Goal: Information Seeking & Learning: Learn about a topic

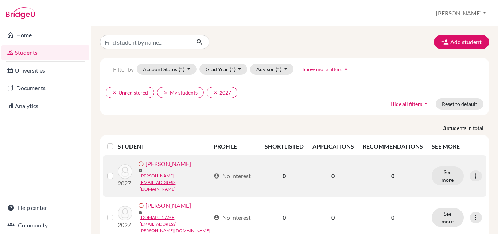
click at [170, 168] on link "[PERSON_NAME]" at bounding box center [168, 163] width 46 height 9
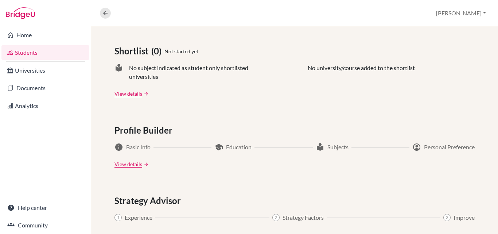
scroll to position [306, 0]
click at [128, 148] on span "Basic Info" at bounding box center [138, 146] width 24 height 9
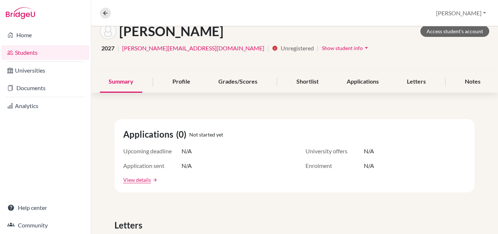
scroll to position [46, 0]
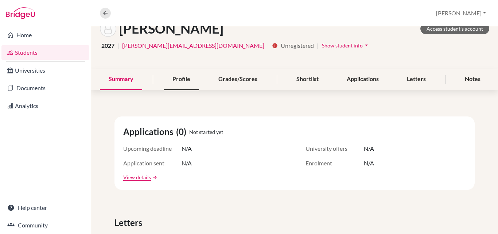
click at [185, 84] on div "Profile" at bounding box center [181, 80] width 35 height 22
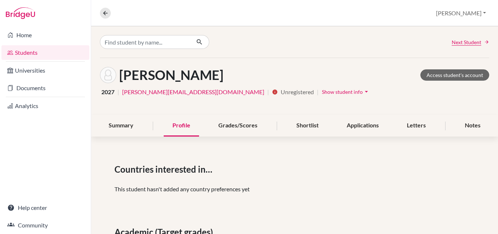
click at [174, 196] on div "Countries interested in… This student hasn't added any country preferences yet" at bounding box center [294, 181] width 360 height 36
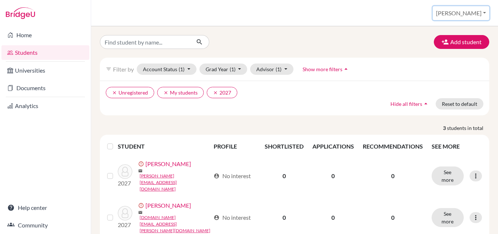
click at [484, 13] on button "[PERSON_NAME]" at bounding box center [461, 13] width 57 height 14
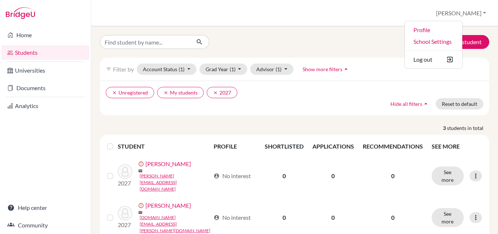
click at [399, 21] on div "Students overview [PERSON_NAME] Profile School Settings Log out" at bounding box center [294, 13] width 407 height 26
